Goal: Task Accomplishment & Management: Complete application form

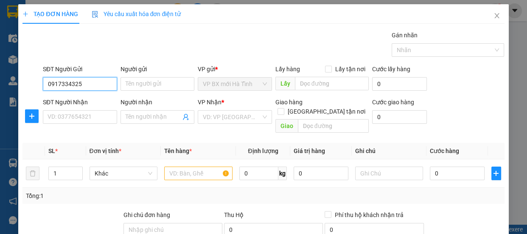
type input "0917334325"
click at [131, 76] on div "Người gửi" at bounding box center [157, 70] width 74 height 13
click at [139, 82] on input "Người gửi" at bounding box center [157, 84] width 74 height 14
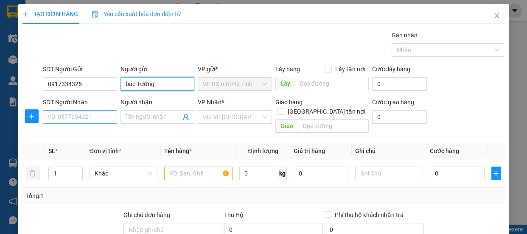
type input "bác Tường"
click at [102, 118] on input "SĐT Người Nhận" at bounding box center [80, 117] width 74 height 14
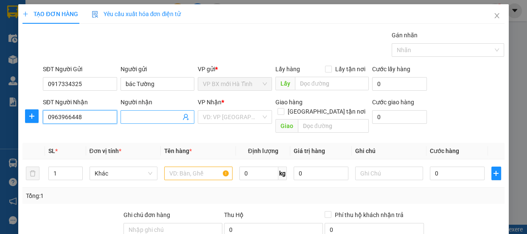
type input "0963966448"
click at [140, 114] on input "Người nhận" at bounding box center [154, 116] width 56 height 9
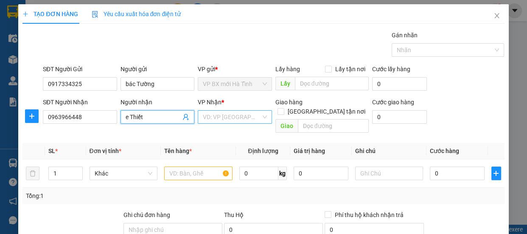
type input "e Thiết"
click at [231, 117] on input "search" at bounding box center [232, 117] width 58 height 13
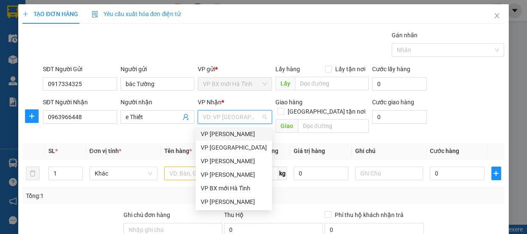
click at [233, 134] on div "VP [PERSON_NAME]" at bounding box center [234, 133] width 66 height 9
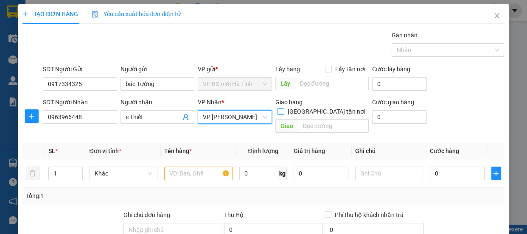
click at [327, 107] on span "[GEOGRAPHIC_DATA] tận nơi" at bounding box center [326, 111] width 84 height 9
click at [283, 108] on input "[GEOGRAPHIC_DATA] tận nơi" at bounding box center [280, 111] width 6 height 6
checkbox input "true"
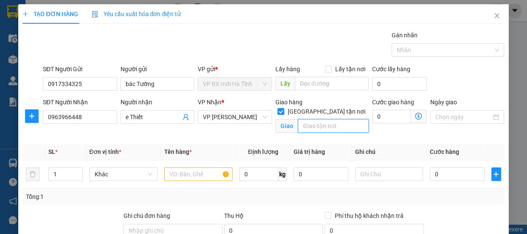
click at [307, 119] on input "text" at bounding box center [333, 126] width 71 height 14
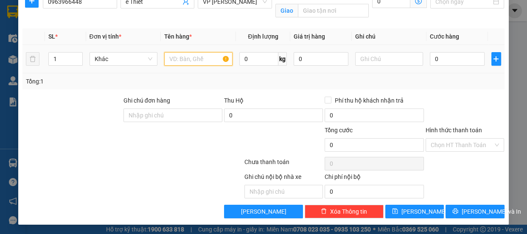
click at [174, 59] on input "text" at bounding box center [198, 59] width 68 height 14
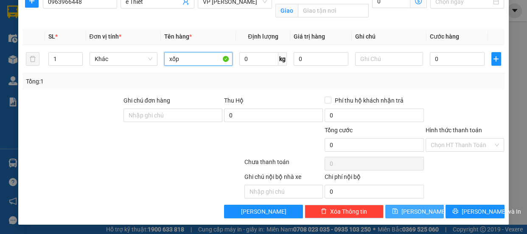
type input "xốp"
click at [413, 212] on span "[PERSON_NAME]" at bounding box center [423, 211] width 45 height 9
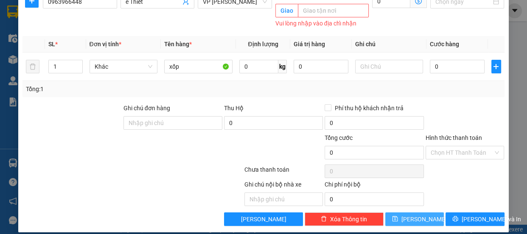
scroll to position [38, 0]
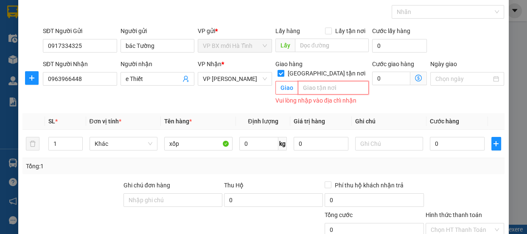
click at [305, 81] on input "text" at bounding box center [333, 88] width 71 height 14
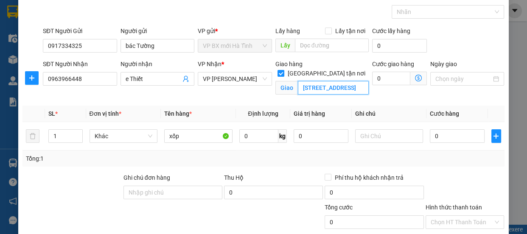
scroll to position [0, 99]
click at [306, 82] on input "[STREET_ADDRESS]" at bounding box center [333, 88] width 71 height 14
type input "[STREET_ADDRESS]"
click at [436, 132] on input "0" at bounding box center [457, 136] width 55 height 14
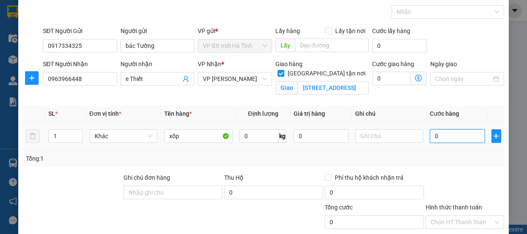
type input "3"
type input "30"
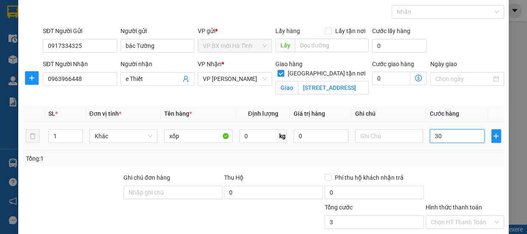
type input "30"
type input "300"
type input "3.000"
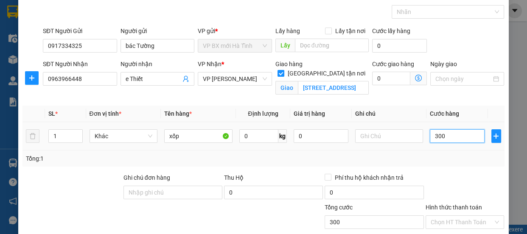
type input "3.000"
type input "30.000"
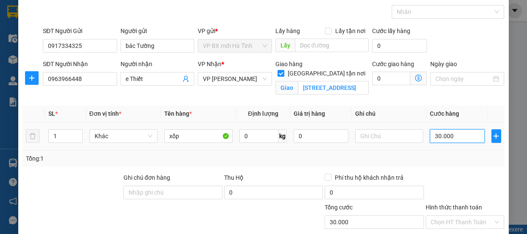
scroll to position [115, 0]
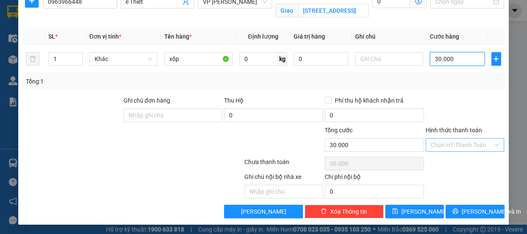
type input "30.000"
click at [450, 142] on input "Hình thức thanh toán" at bounding box center [461, 145] width 63 height 13
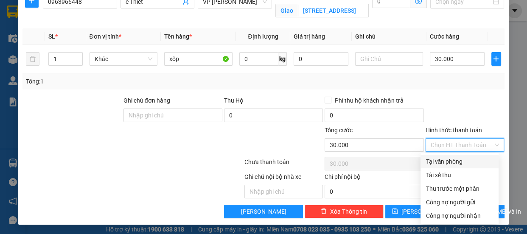
click at [435, 161] on div "Tại văn phòng" at bounding box center [459, 161] width 68 height 9
type input "0"
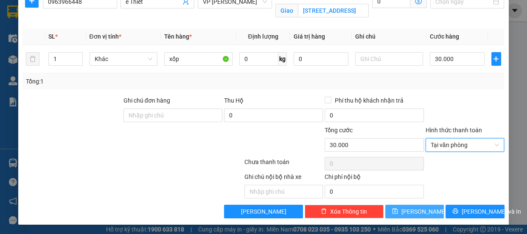
click at [398, 208] on button "[PERSON_NAME]" at bounding box center [414, 212] width 59 height 14
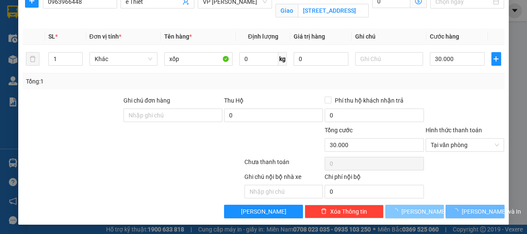
checkbox input "false"
type input "0"
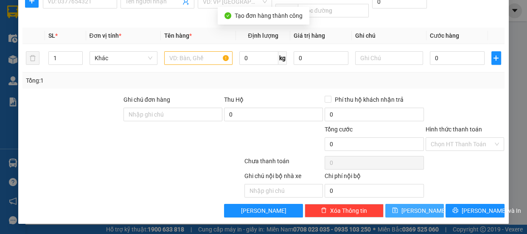
scroll to position [106, 0]
